Goal: Task Accomplishment & Management: Use online tool/utility

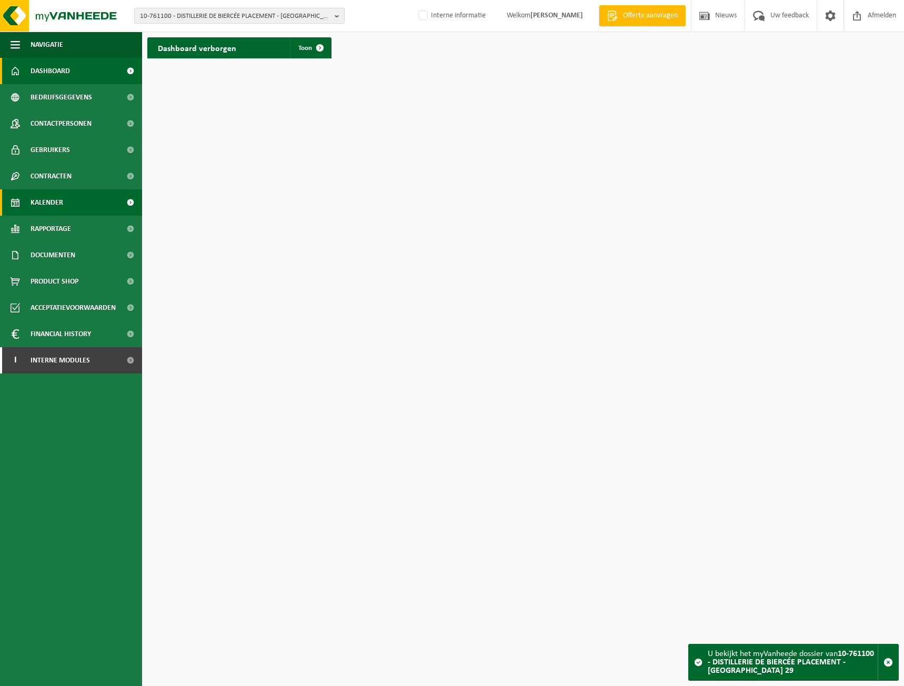
click at [45, 208] on span "Kalender" at bounding box center [47, 202] width 33 height 26
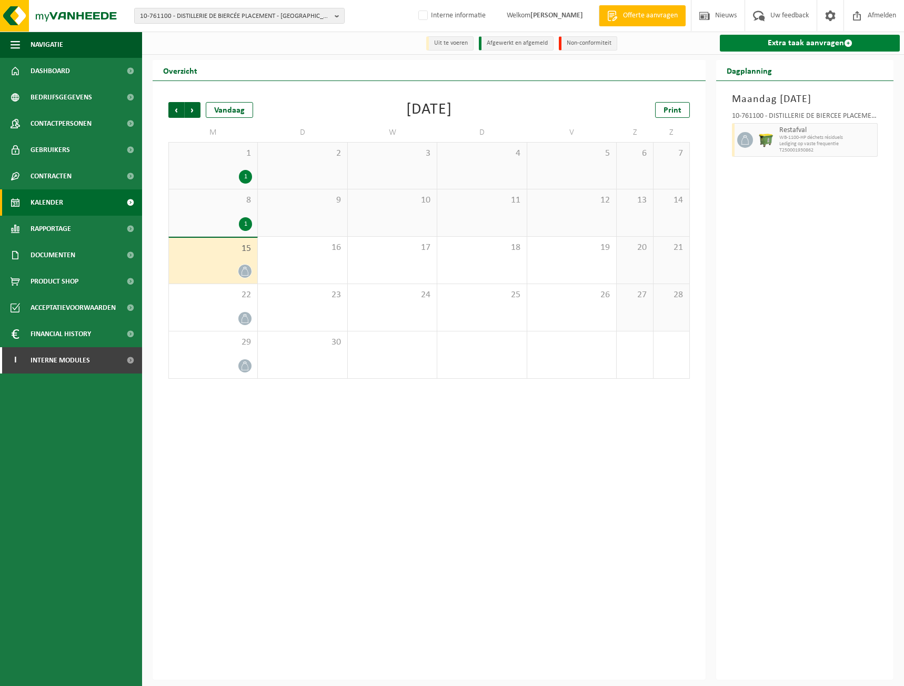
click at [792, 49] on link "Extra taak aanvragen" at bounding box center [810, 43] width 180 height 17
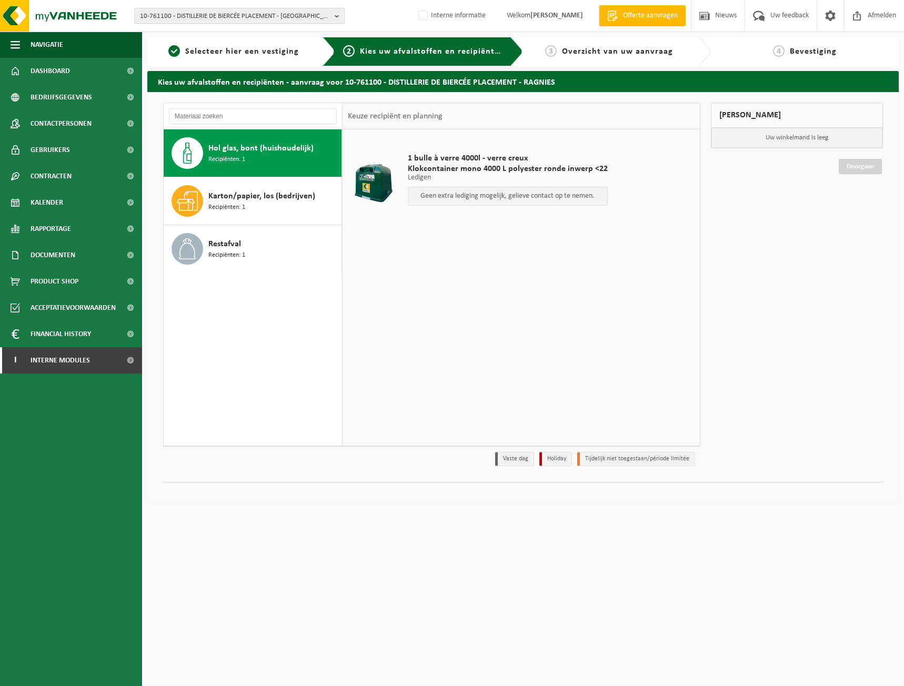
click at [524, 199] on p "Geen extra lediging mogelijk, gelieve contact op te nemen." at bounding box center [508, 196] width 188 height 7
click at [432, 16] on label "Interne informatie" at bounding box center [450, 16] width 69 height 16
click at [415, 0] on input "Interne informatie" at bounding box center [414, -1] width 1 height 1
checkbox input "true"
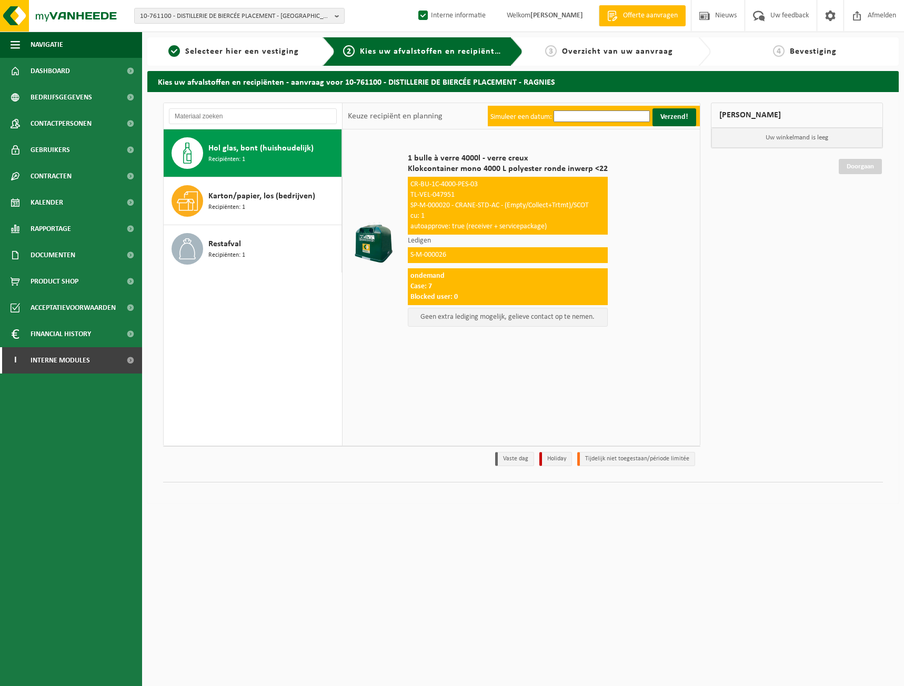
click at [245, 155] on span "Recipiënten: 1" at bounding box center [226, 160] width 37 height 10
click at [444, 194] on span "TL-VEL-047951" at bounding box center [433, 195] width 44 height 8
copy div "TL-VEL-047951"
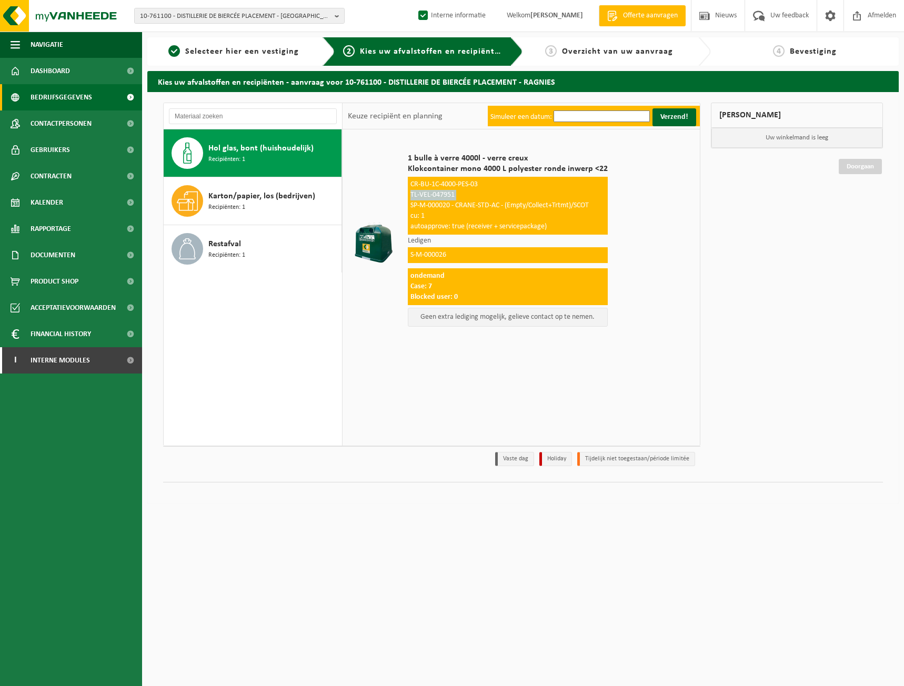
click at [70, 89] on span "Bedrijfsgegevens" at bounding box center [62, 97] width 62 height 26
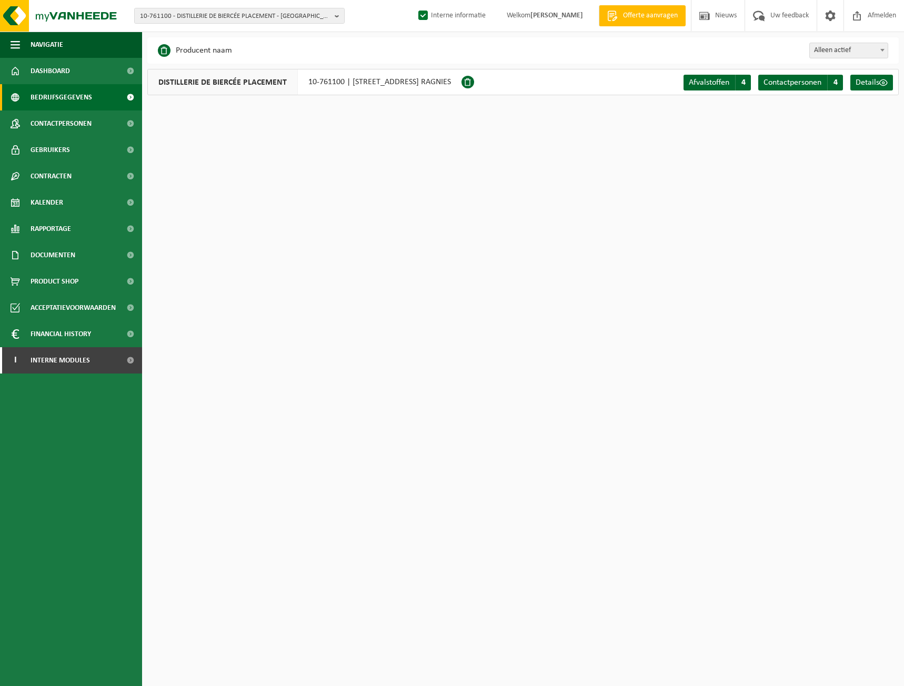
click at [357, 86] on div "DISTILLERIE DE BIERCÉE PLACEMENT 10-761100 | [STREET_ADDRESS] RAGNIES" at bounding box center [304, 82] width 314 height 26
click at [357, 86] on div "DISTILLERIE DE BIERCÉE PLACEMENT 10-761100 | RUE DE LA ROQUETTE 29, 6532 RAGNIES" at bounding box center [304, 82] width 314 height 26
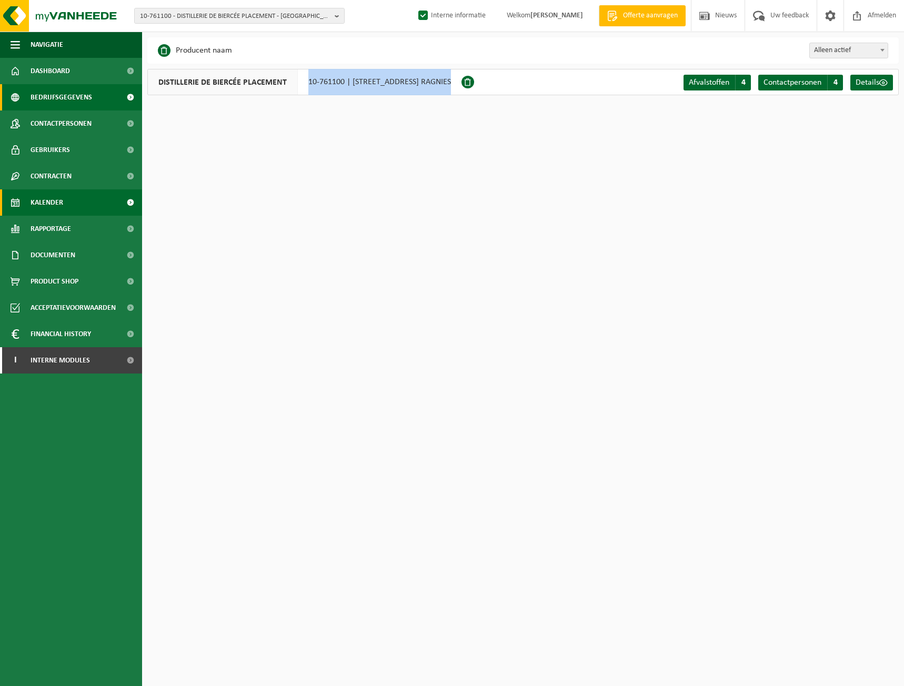
click at [43, 209] on span "Kalender" at bounding box center [47, 202] width 33 height 26
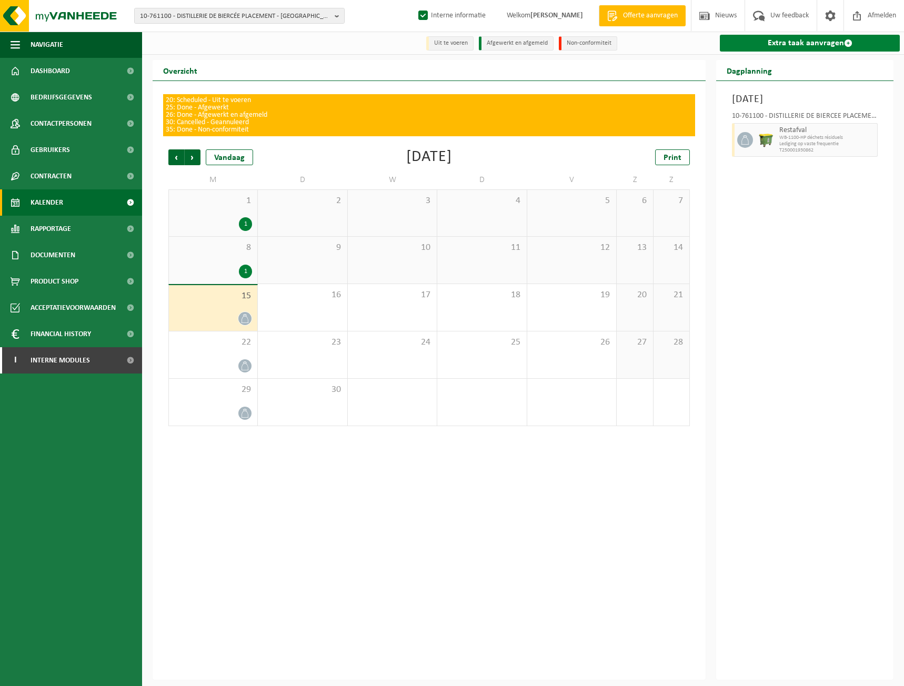
click at [820, 41] on link "Extra taak aanvragen" at bounding box center [810, 43] width 180 height 17
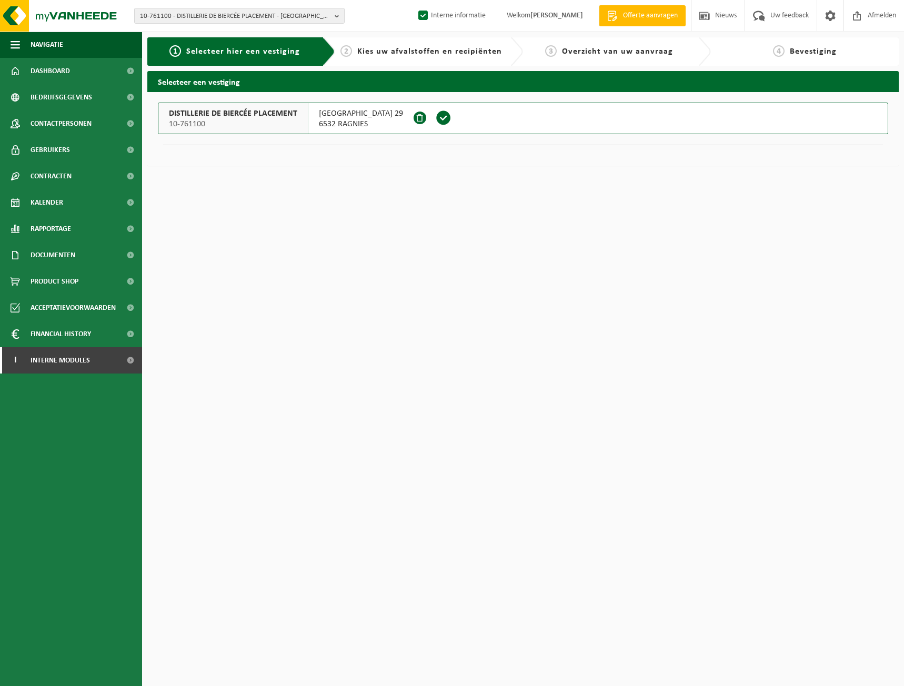
click at [376, 109] on span "RUE DE LA ROQUETTE 29" at bounding box center [361, 113] width 84 height 11
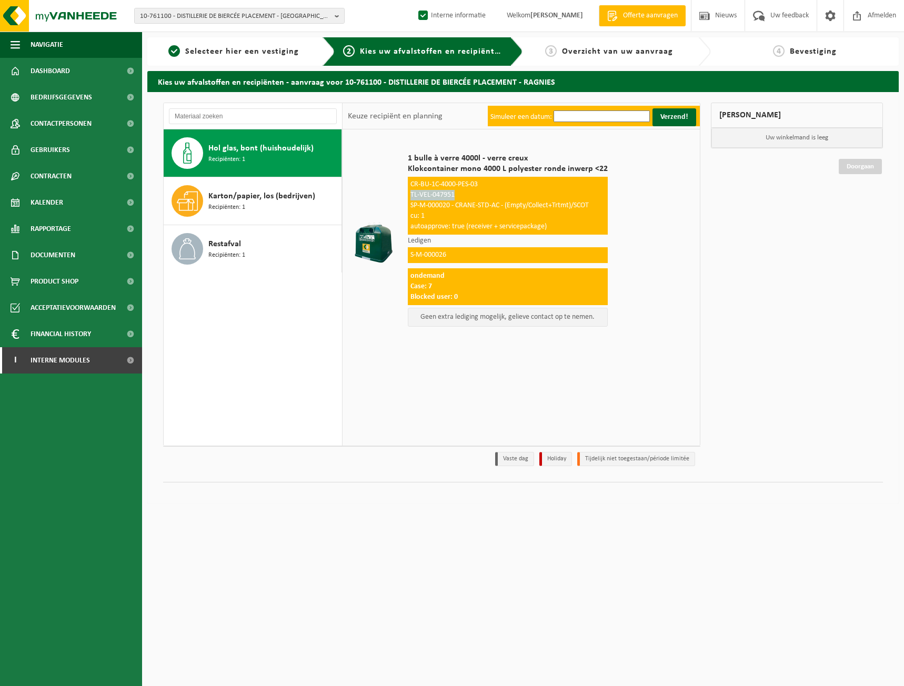
drag, startPoint x: 458, startPoint y: 197, endPoint x: 410, endPoint y: 198, distance: 47.9
click at [410, 198] on div "CR-BU-1C-4000-PES-03 TL-VEL-047951 SP-M-000020 - CRANE-STD-AC - (Empty/Collect+…" at bounding box center [508, 206] width 200 height 58
copy span "TL-VEL-047951"
click at [89, 104] on span "Bedrijfsgegevens" at bounding box center [62, 97] width 62 height 26
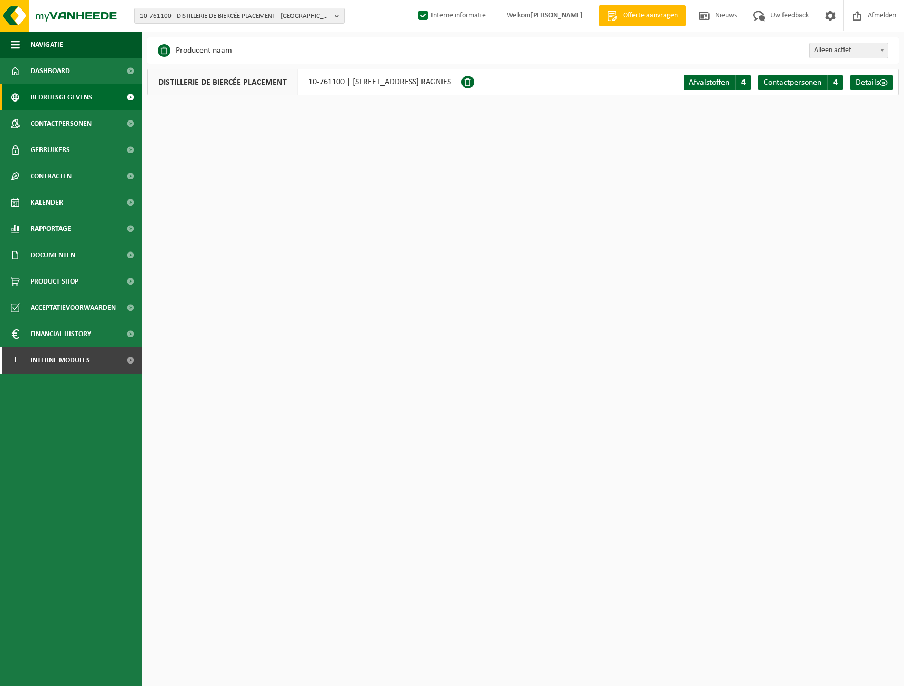
click at [430, 77] on div "DISTILLERIE DE BIERCÉE PLACEMENT 10-761100 | RUE DE LA ROQUETTE 29, 6532 RAGNIES" at bounding box center [304, 82] width 314 height 26
click at [183, 10] on span "10-761100 - DISTILLERIE DE BIERCÉE PLACEMENT - [GEOGRAPHIC_DATA] 29" at bounding box center [235, 16] width 191 height 16
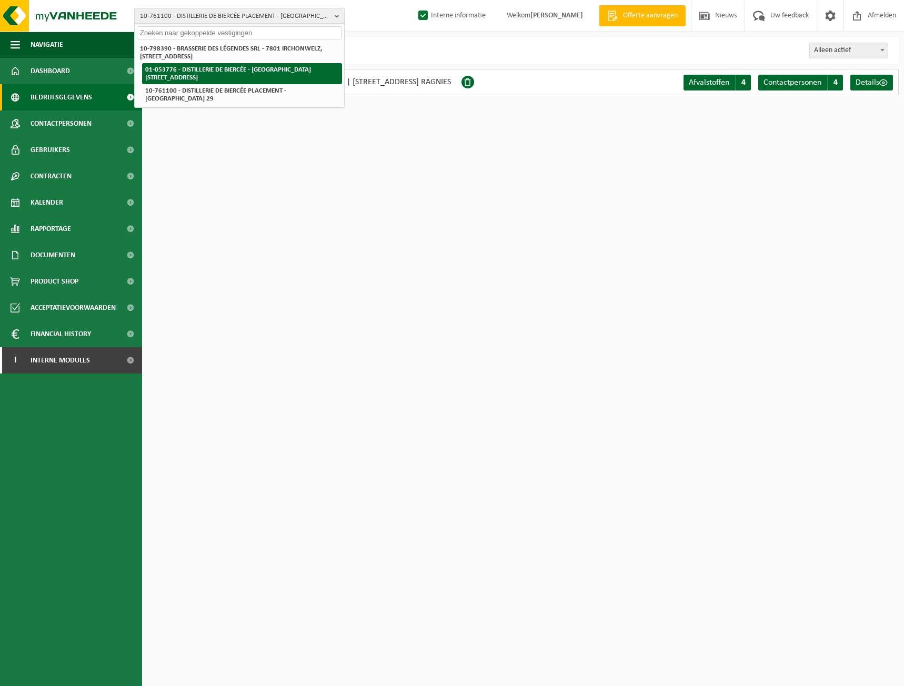
click at [292, 73] on strong "01-053776 - DISTILLERIE DE BIERCÉE - [GEOGRAPHIC_DATA][STREET_ADDRESS]" at bounding box center [228, 73] width 166 height 15
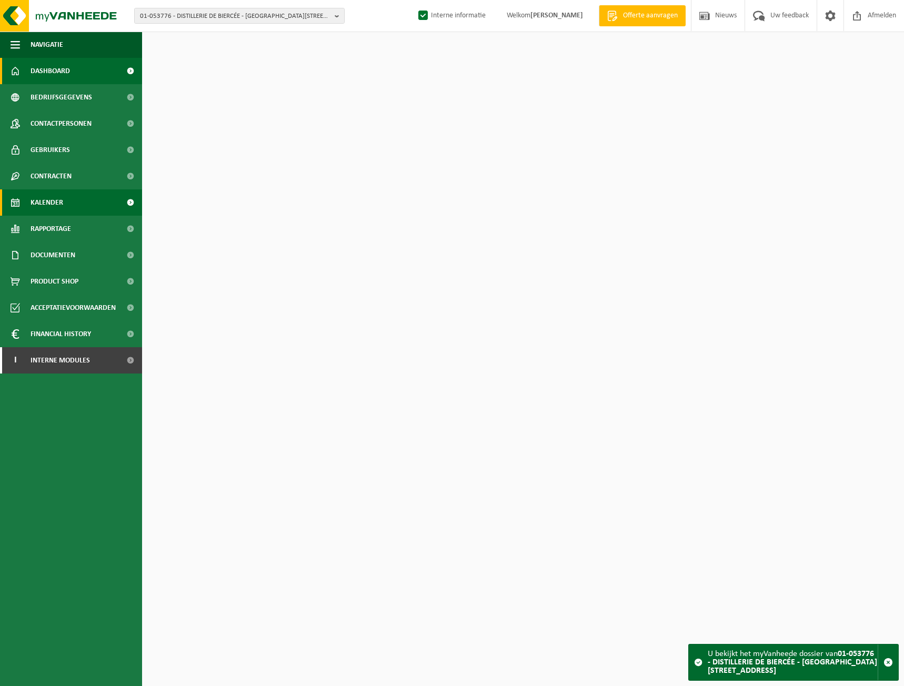
click at [42, 201] on span "Kalender" at bounding box center [47, 202] width 33 height 26
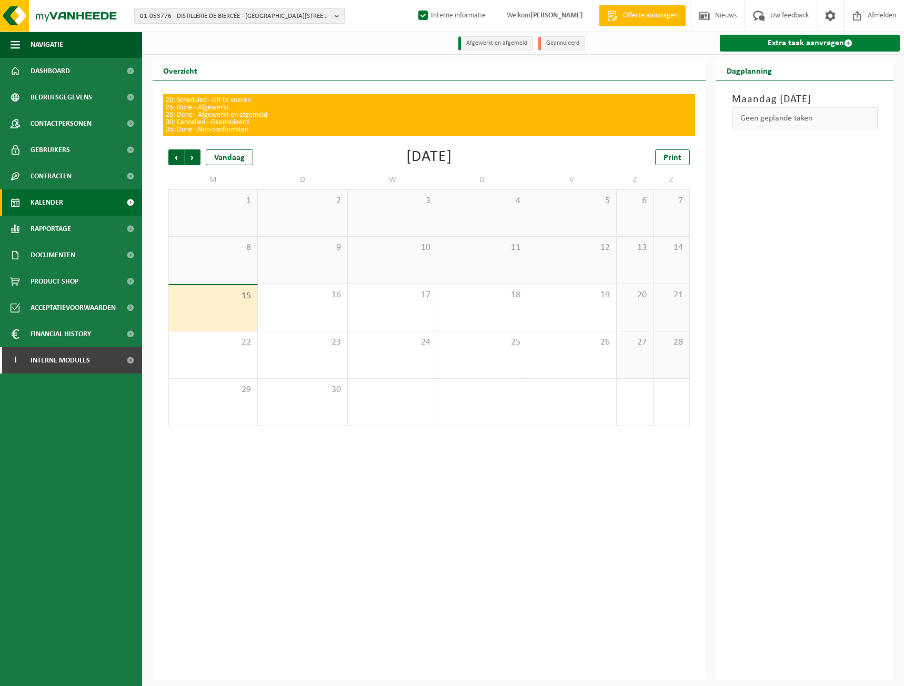
click at [805, 42] on link "Extra taak aanvragen" at bounding box center [810, 43] width 180 height 17
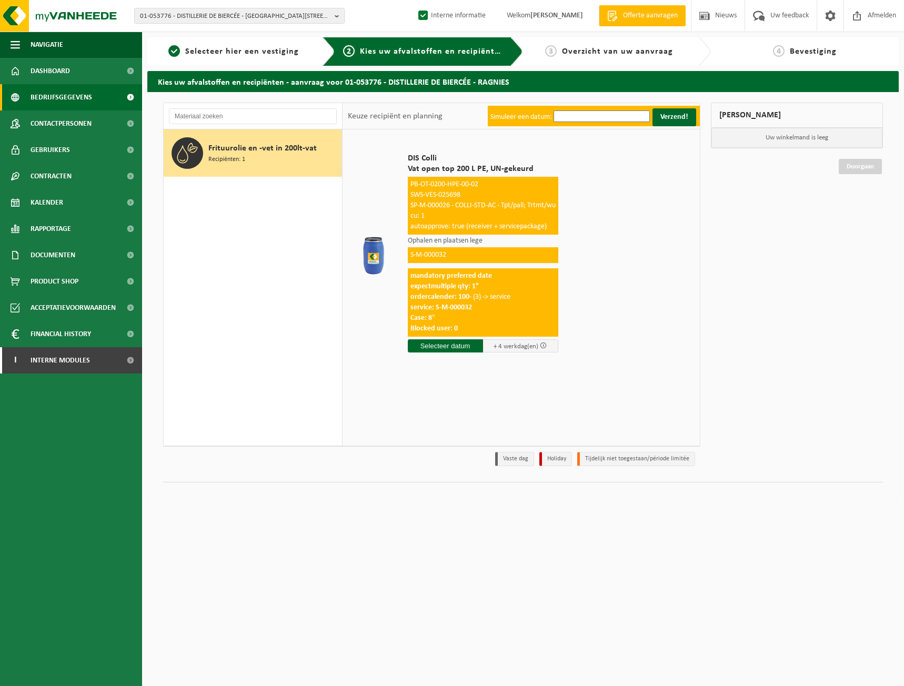
click at [78, 96] on span "Bedrijfsgegevens" at bounding box center [62, 97] width 62 height 26
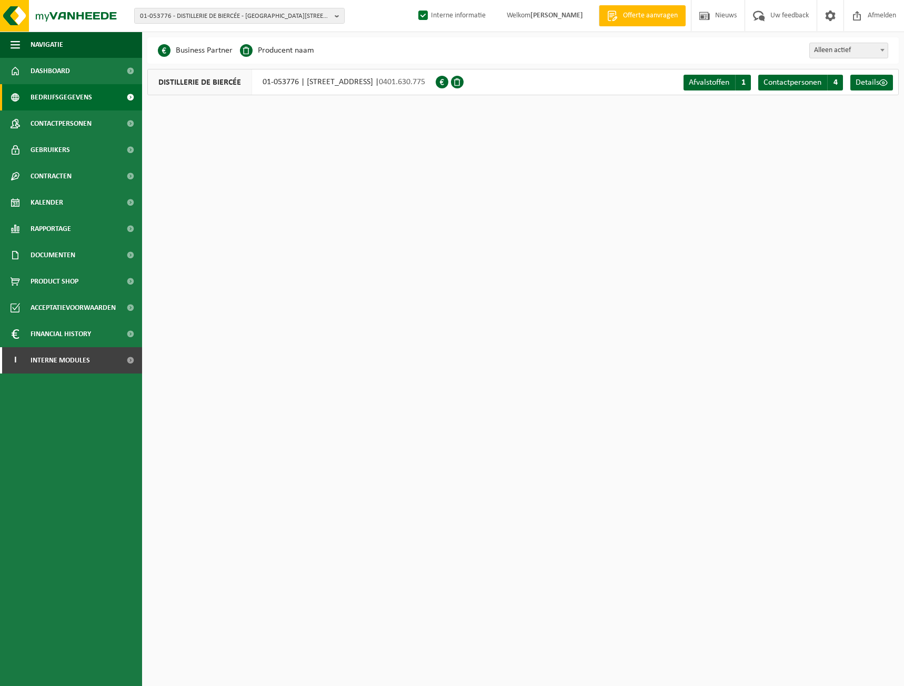
click at [313, 83] on div "DISTILLERIE DE BIERCÉE 01-053776 | [STREET_ADDRESS] RAGNIES | 0401.630.775" at bounding box center [291, 82] width 288 height 26
click at [73, 121] on span "Contactpersonen" at bounding box center [61, 124] width 61 height 26
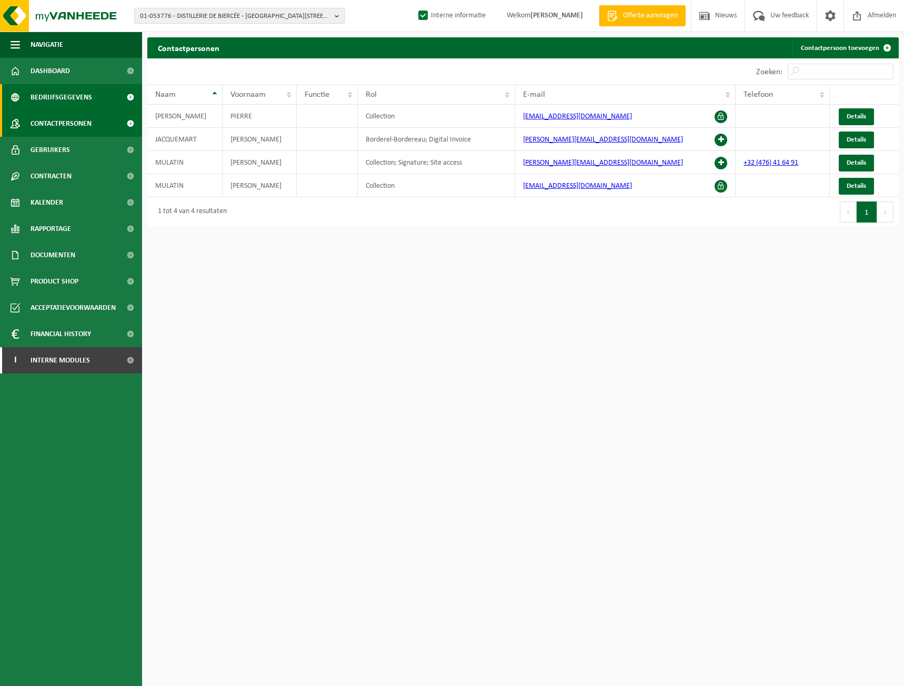
click at [100, 99] on link "Bedrijfsgegevens" at bounding box center [71, 97] width 142 height 26
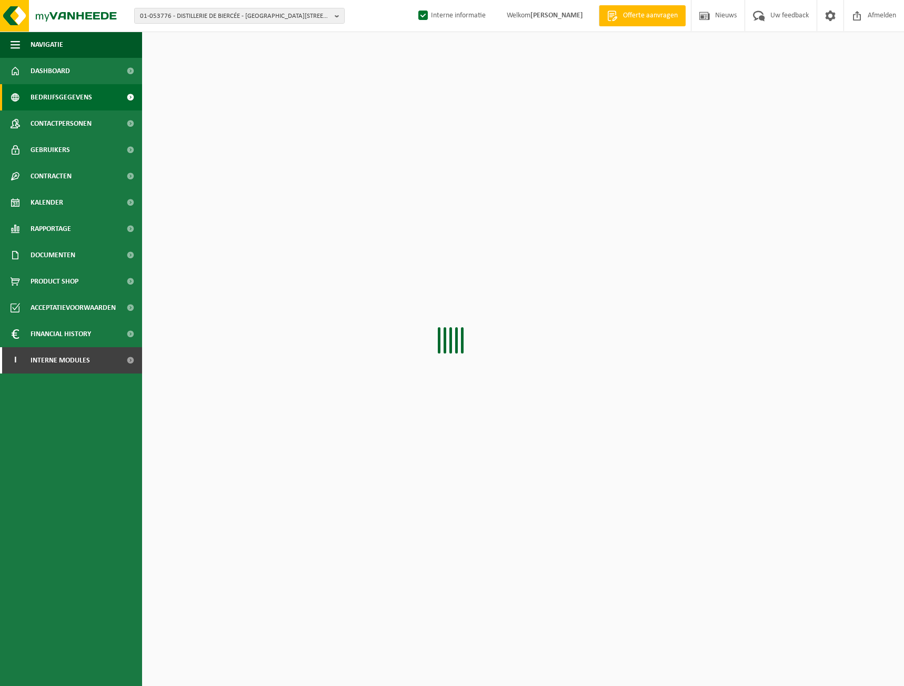
click at [238, 24] on div "01-053776 - DISTILLERIE DE BIERCÉE - 6532 RAGNIES, RUE DE LA ROQUETTE 36 10-798…" at bounding box center [452, 16] width 904 height 32
click at [241, 19] on span "01-053776 - DISTILLERIE DE BIERCÉE - [GEOGRAPHIC_DATA][STREET_ADDRESS]" at bounding box center [235, 16] width 191 height 16
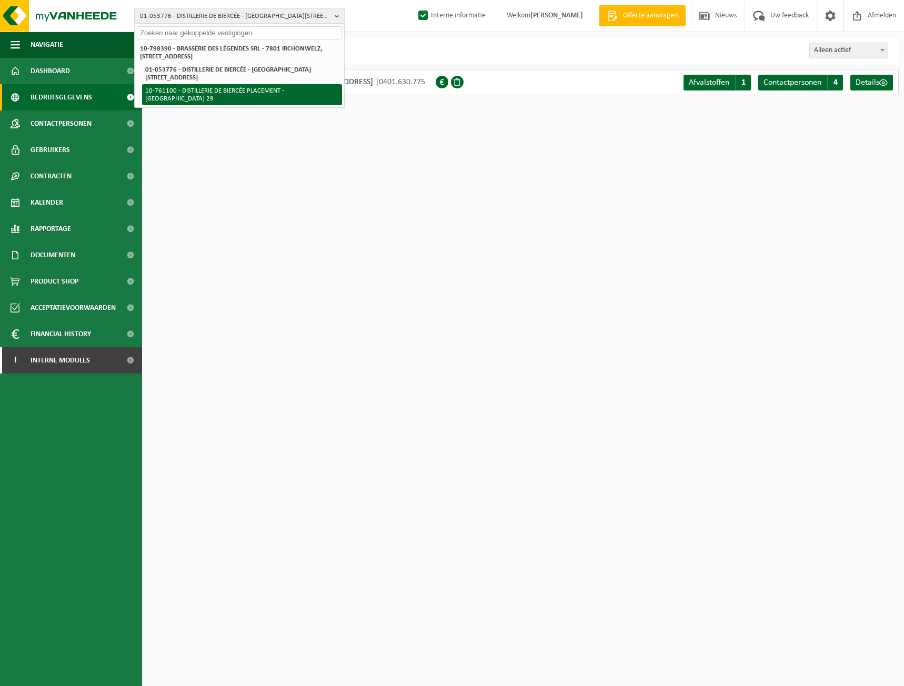
click at [261, 92] on li "10-761100 - DISTILLERIE DE BIERCÉE PLACEMENT - [GEOGRAPHIC_DATA] 29" at bounding box center [242, 94] width 200 height 21
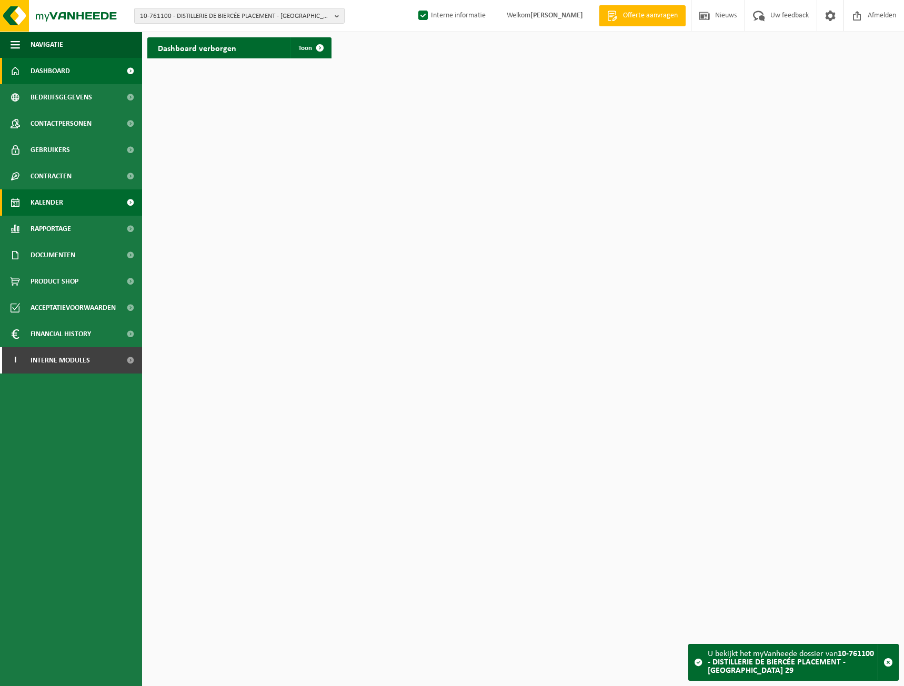
click at [63, 201] on link "Kalender" at bounding box center [71, 202] width 142 height 26
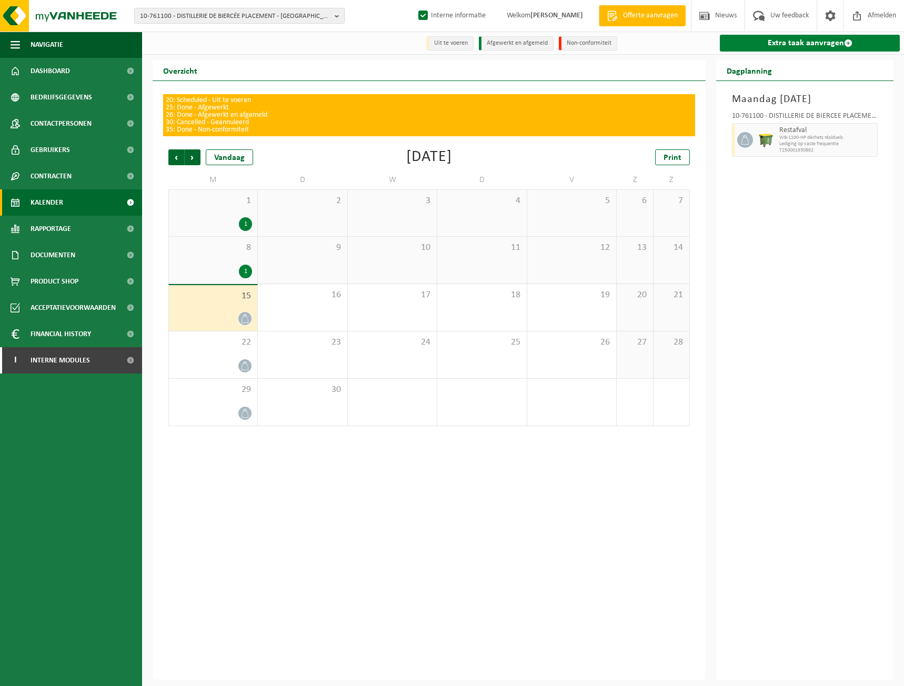
click at [816, 41] on link "Extra taak aanvragen" at bounding box center [810, 43] width 180 height 17
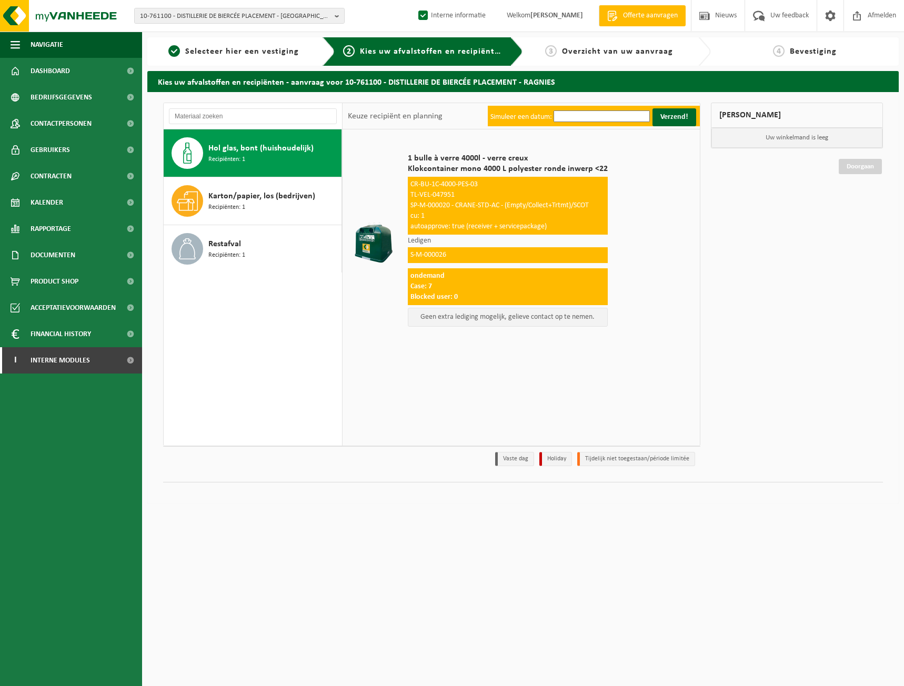
click at [442, 196] on span "TL-VEL-047951" at bounding box center [433, 195] width 44 height 8
copy div "TL-VEL-047951"
